Goal: Information Seeking & Learning: Check status

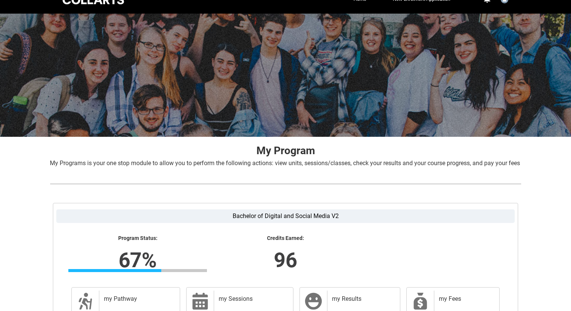
scroll to position [110, 0]
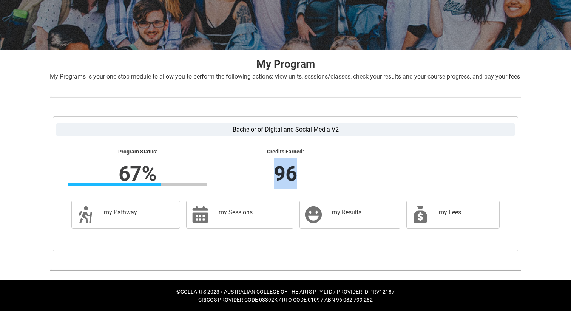
drag, startPoint x: 264, startPoint y: 166, endPoint x: 325, endPoint y: 187, distance: 64.7
click at [325, 187] on lightning-formatted-number "96" at bounding box center [286, 173] width 236 height 31
click at [330, 207] on div "my Results" at bounding box center [362, 214] width 70 height 21
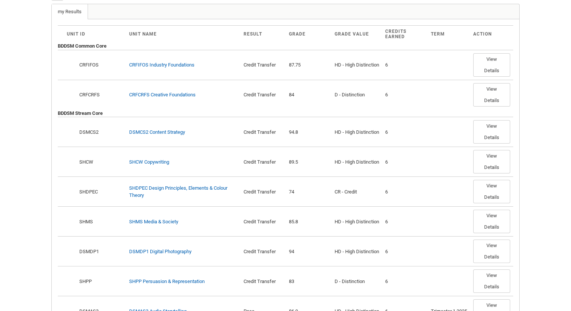
scroll to position [226, 0]
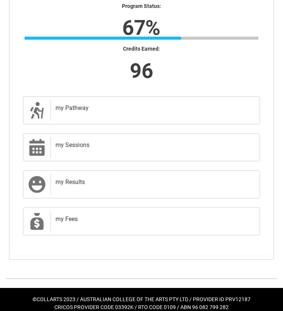
scroll to position [191, 0]
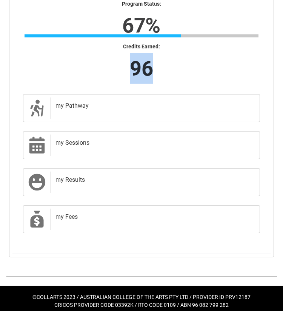
drag, startPoint x: 132, startPoint y: 66, endPoint x: 149, endPoint y: 67, distance: 17.8
click at [150, 67] on lightning-formatted-number "96" at bounding box center [142, 68] width 398 height 31
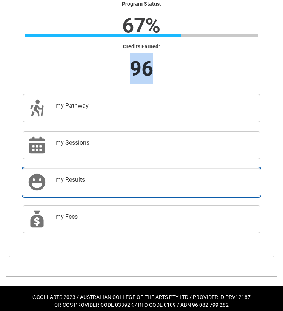
click at [69, 191] on div "my Results" at bounding box center [154, 181] width 206 height 21
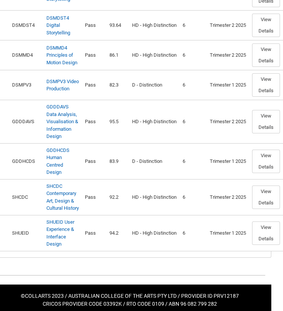
scroll to position [498, 13]
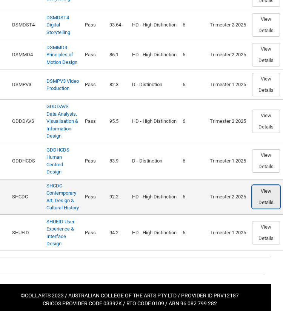
click at [265, 190] on button "View Details" at bounding box center [266, 196] width 28 height 23
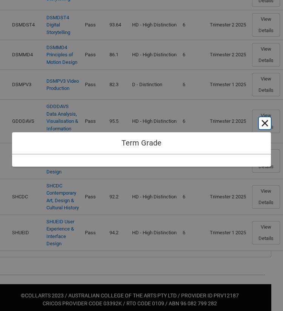
click at [267, 122] on button "Cancel and close" at bounding box center [265, 123] width 12 height 12
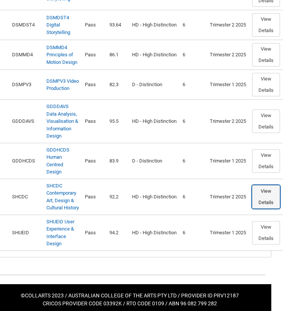
click at [268, 199] on button "View Details" at bounding box center [266, 196] width 28 height 23
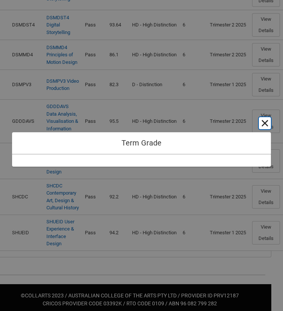
click at [266, 119] on button "Cancel and close" at bounding box center [265, 123] width 12 height 12
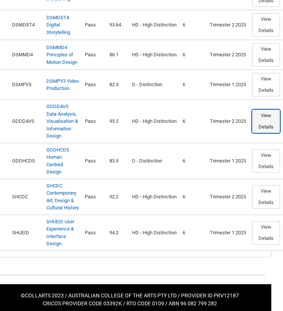
click at [266, 119] on button "View Details" at bounding box center [266, 120] width 28 height 23
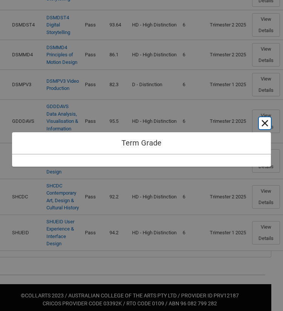
click at [263, 120] on button "Cancel and close" at bounding box center [265, 123] width 12 height 12
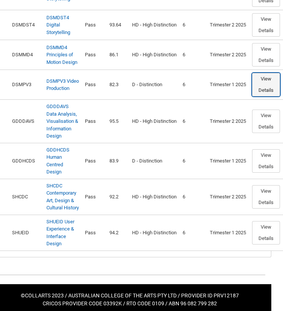
click at [264, 87] on button "View Details" at bounding box center [266, 84] width 28 height 23
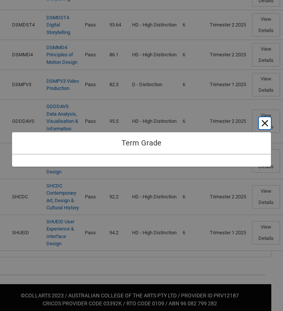
click at [263, 121] on button "Cancel and close" at bounding box center [265, 123] width 12 height 12
